Goal: Register for event/course

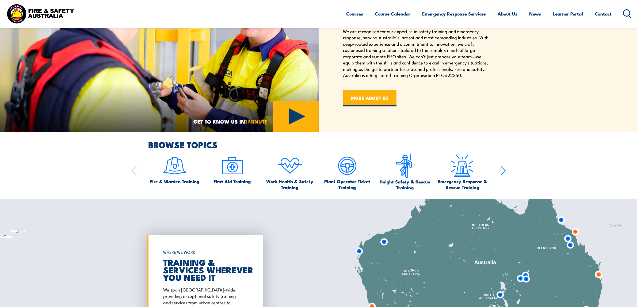
scroll to position [347, 0]
click at [362, 13] on ul "Courses Course Calendar Emergency Response Services Services Overview Emergency…" at bounding box center [479, 14] width 265 height 14
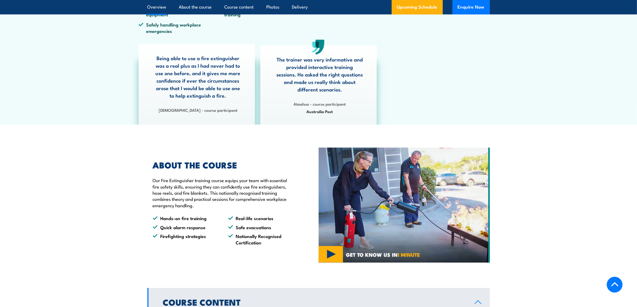
scroll to position [100, 0]
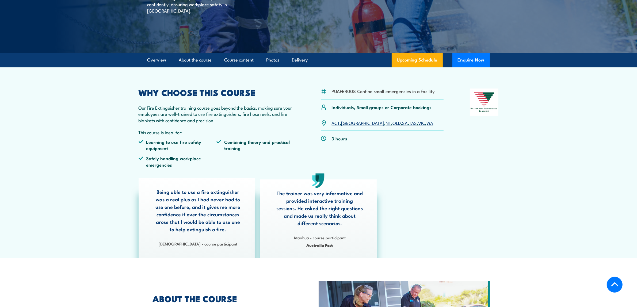
click at [427, 122] on link "WA" at bounding box center [430, 123] width 7 height 6
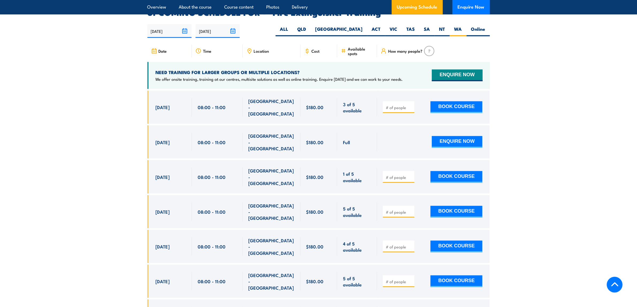
click at [393, 175] on input "number" at bounding box center [399, 177] width 27 height 5
type input "1"
click at [411, 175] on input "1" at bounding box center [399, 177] width 27 height 5
click at [389, 175] on input "1" at bounding box center [399, 177] width 27 height 5
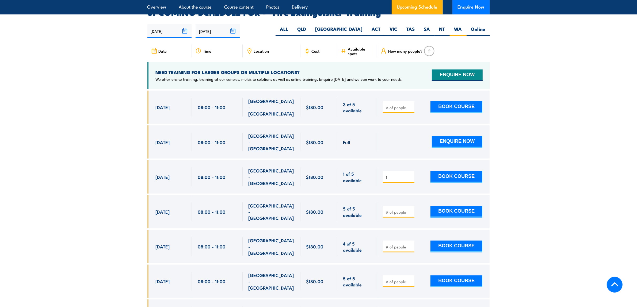
click at [327, 168] on div "$180.00" at bounding box center [318, 177] width 25 height 19
click at [519, 144] on section "UPCOMING SCHEDULE FOR - "Fire Extinguisher Training" [DATE] [DATE]" at bounding box center [318, 174] width 637 height 333
click at [412, 175] on input "1" at bounding box center [399, 177] width 27 height 5
click at [409, 175] on input "1" at bounding box center [399, 177] width 27 height 5
click at [560, 157] on section "UPCOMING SCHEDULE FOR - "Fire Extinguisher Training" [DATE] [DATE]" at bounding box center [318, 174] width 637 height 333
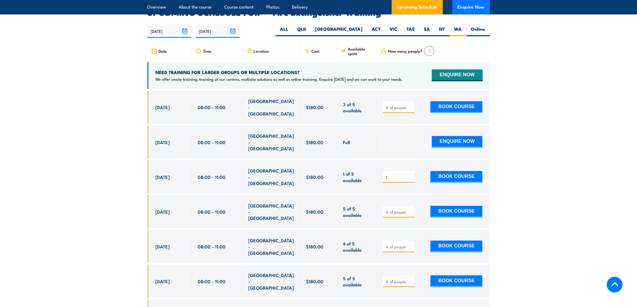
click at [494, 167] on section "UPCOMING SCHEDULE FOR - "Fire Extinguisher Training" [DATE] [DATE]" at bounding box center [318, 174] width 637 height 333
click at [588, 154] on section "UPCOMING SCHEDULE FOR - "Fire Extinguisher Training" [DATE] [DATE]" at bounding box center [318, 174] width 637 height 333
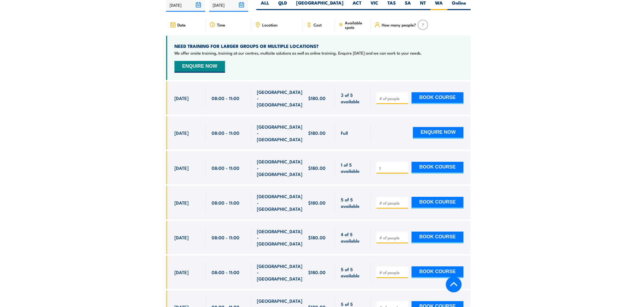
scroll to position [897, 0]
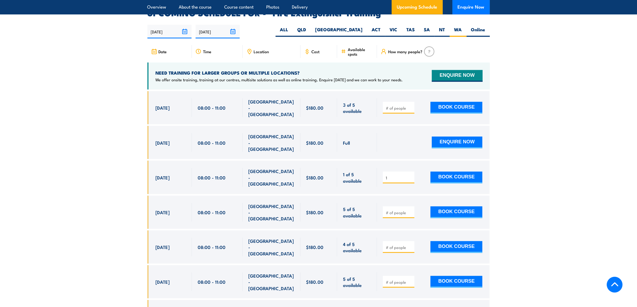
click at [395, 175] on input "1" at bounding box center [399, 177] width 27 height 5
click at [411, 175] on input "1" at bounding box center [399, 177] width 27 height 5
click at [411, 245] on input "1" at bounding box center [399, 247] width 27 height 5
type input "2"
click at [411, 245] on input "2" at bounding box center [399, 247] width 27 height 5
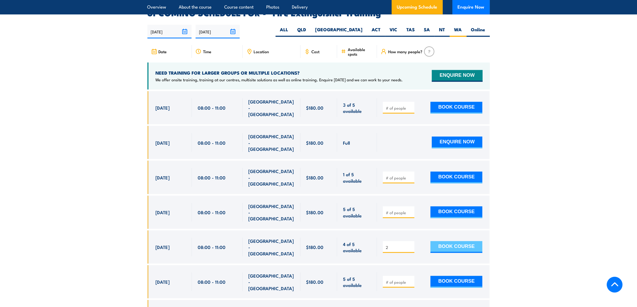
click at [469, 241] on button "BOOK COURSE" at bounding box center [457, 247] width 52 height 12
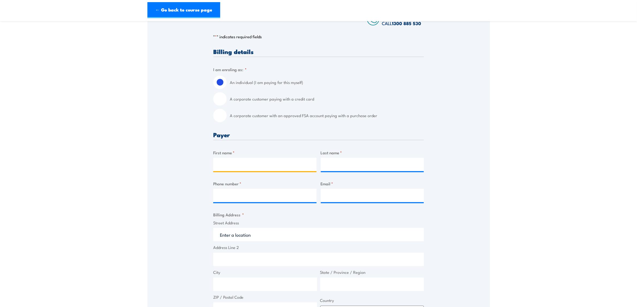
click at [265, 168] on input "First name *" at bounding box center [264, 164] width 103 height 13
click at [226, 99] on input "A corporate customer paying with a credit card" at bounding box center [219, 98] width 13 height 13
radio input "true"
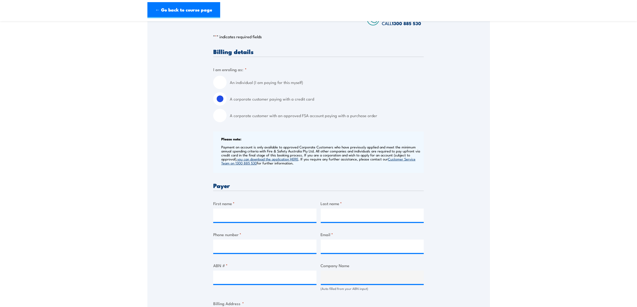
click at [224, 114] on input "A corporate customer with an approved FSA account paying with a purchase order" at bounding box center [219, 115] width 13 height 13
radio input "true"
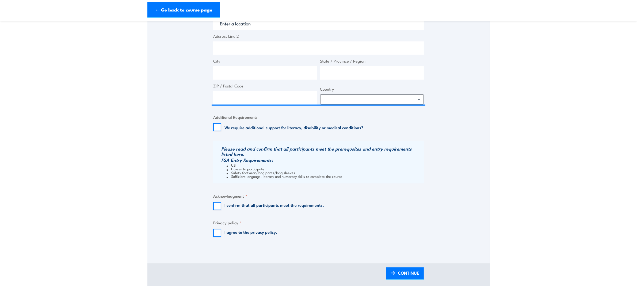
scroll to position [335, 0]
